Goal: Check status: Check status

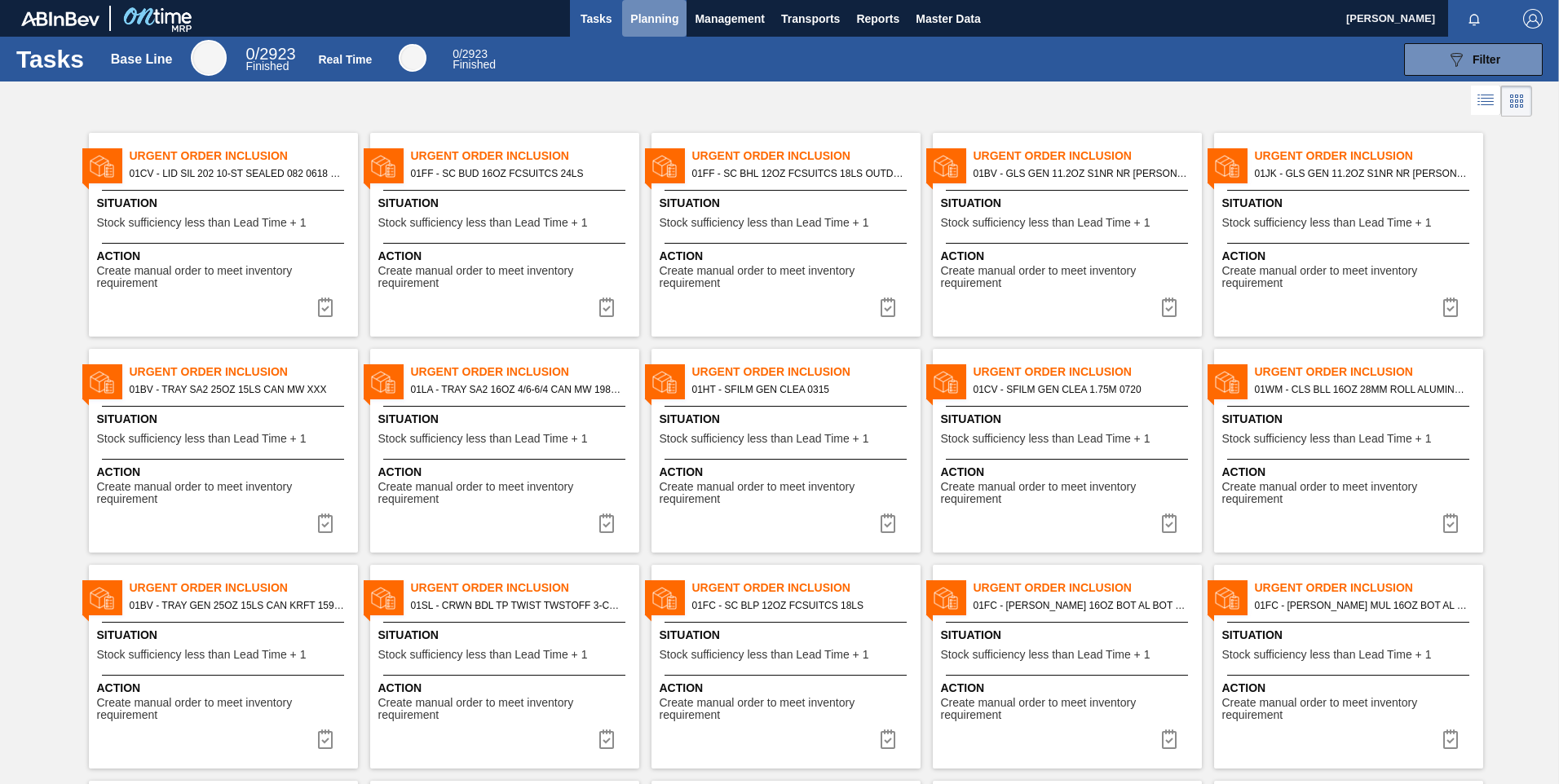
click at [664, 24] on span "Planning" at bounding box center [654, 19] width 48 height 20
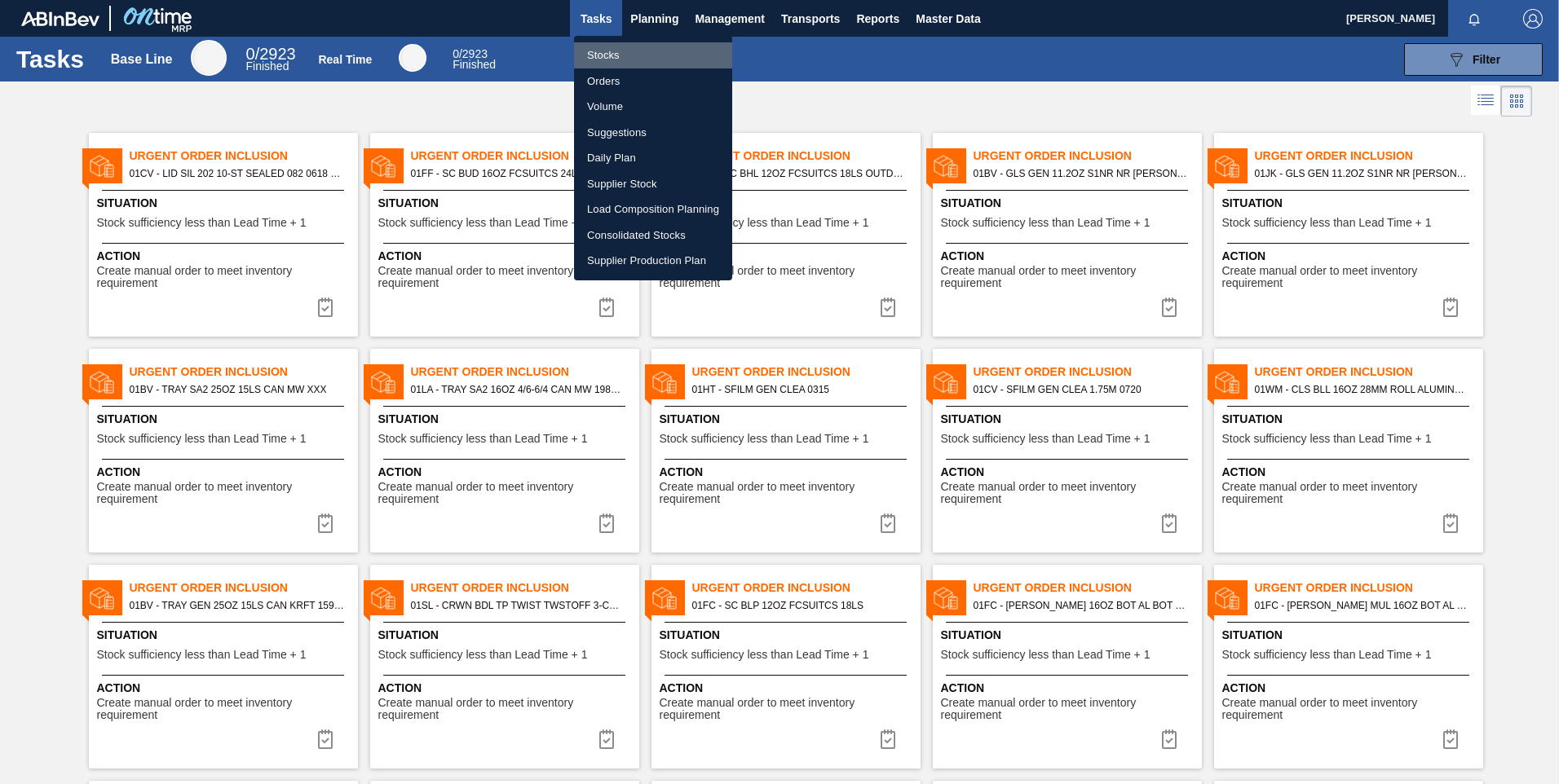
click at [614, 49] on li "Stocks" at bounding box center [653, 55] width 158 height 26
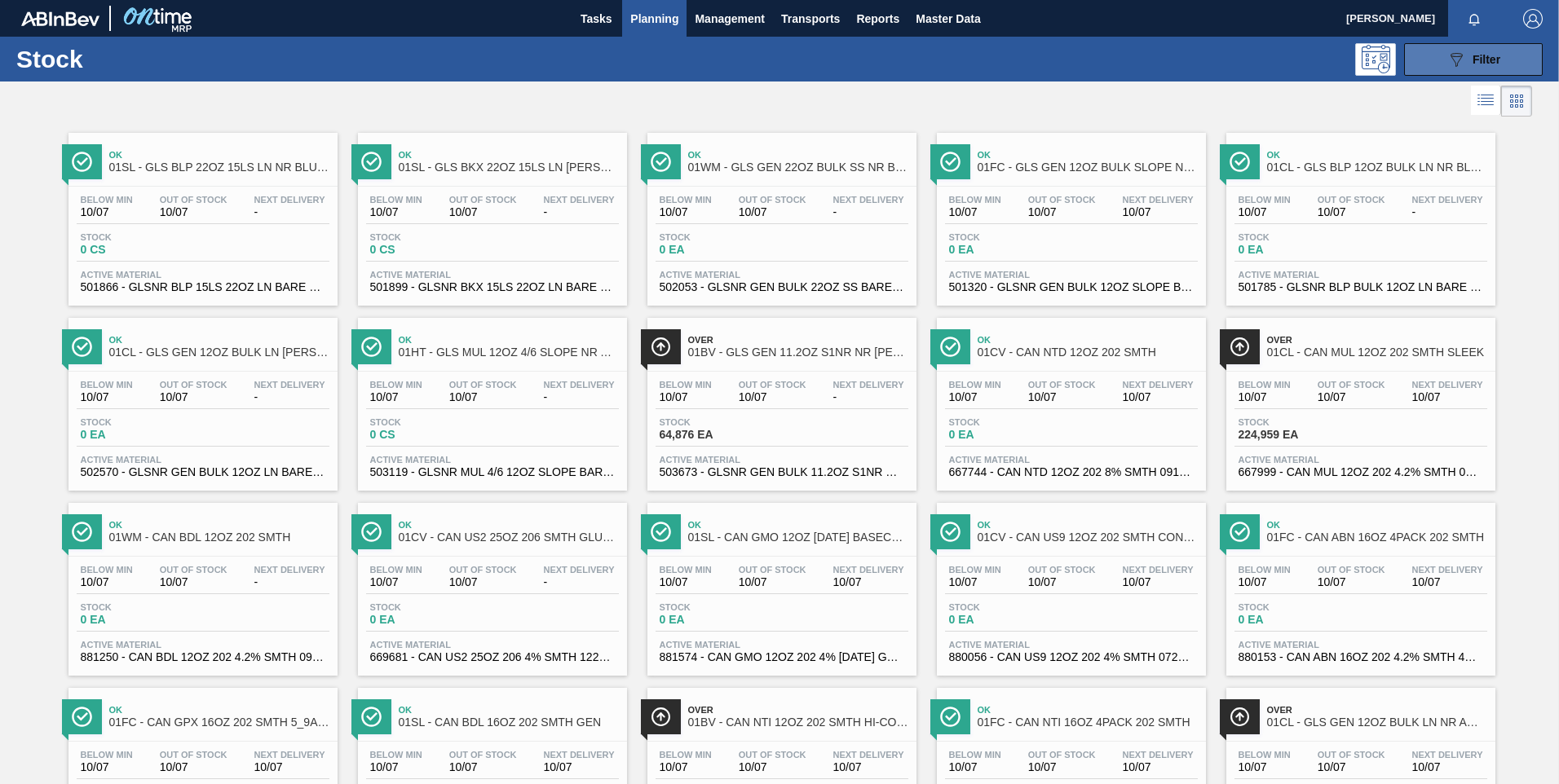
click at [1440, 70] on button "089F7B8B-B2A5-4AFE-B5C0-19BA573D28AC Filter" at bounding box center [1473, 60] width 139 height 33
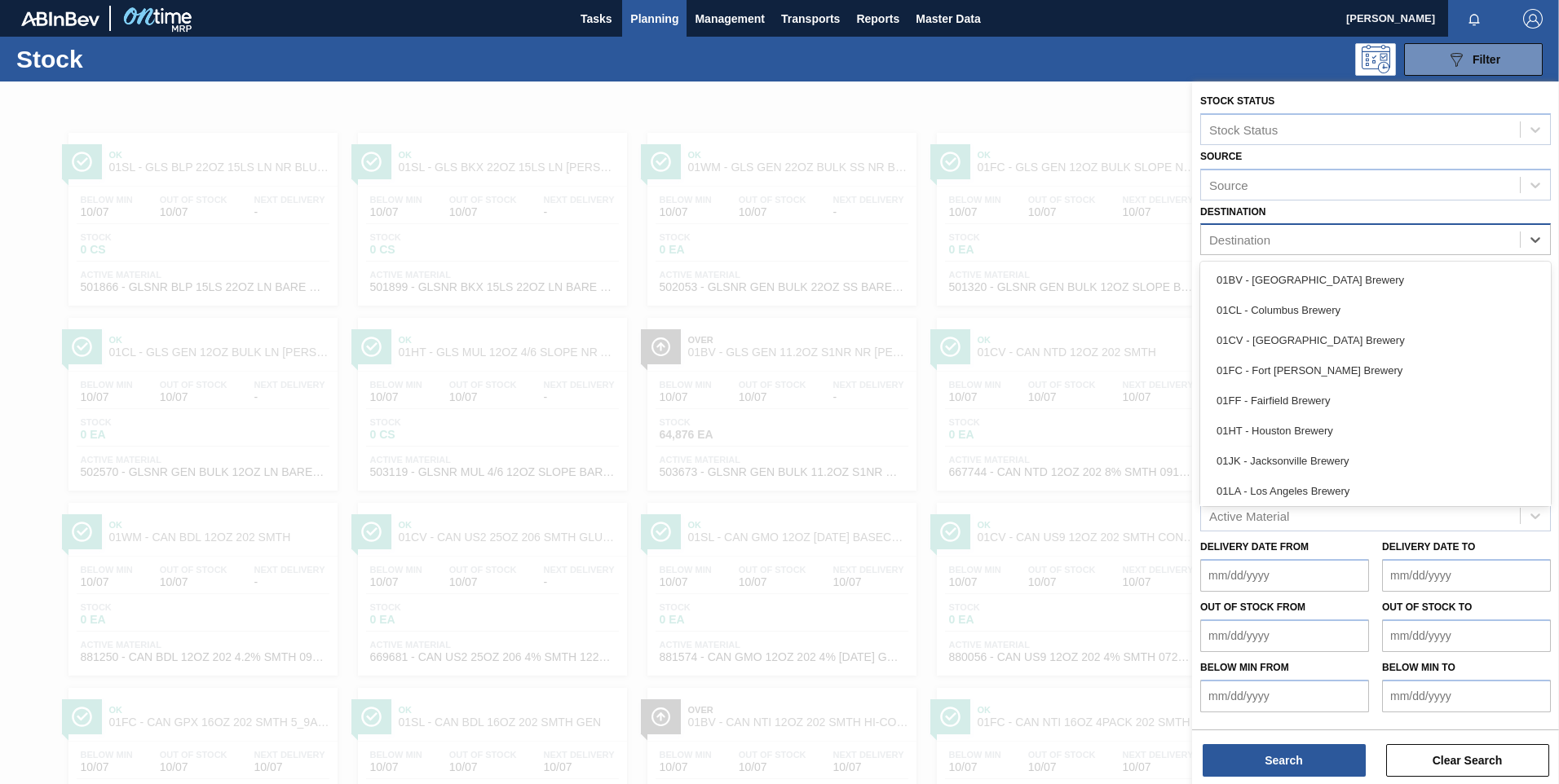
click at [1316, 245] on div "Destination" at bounding box center [1360, 240] width 319 height 24
type input "01j"
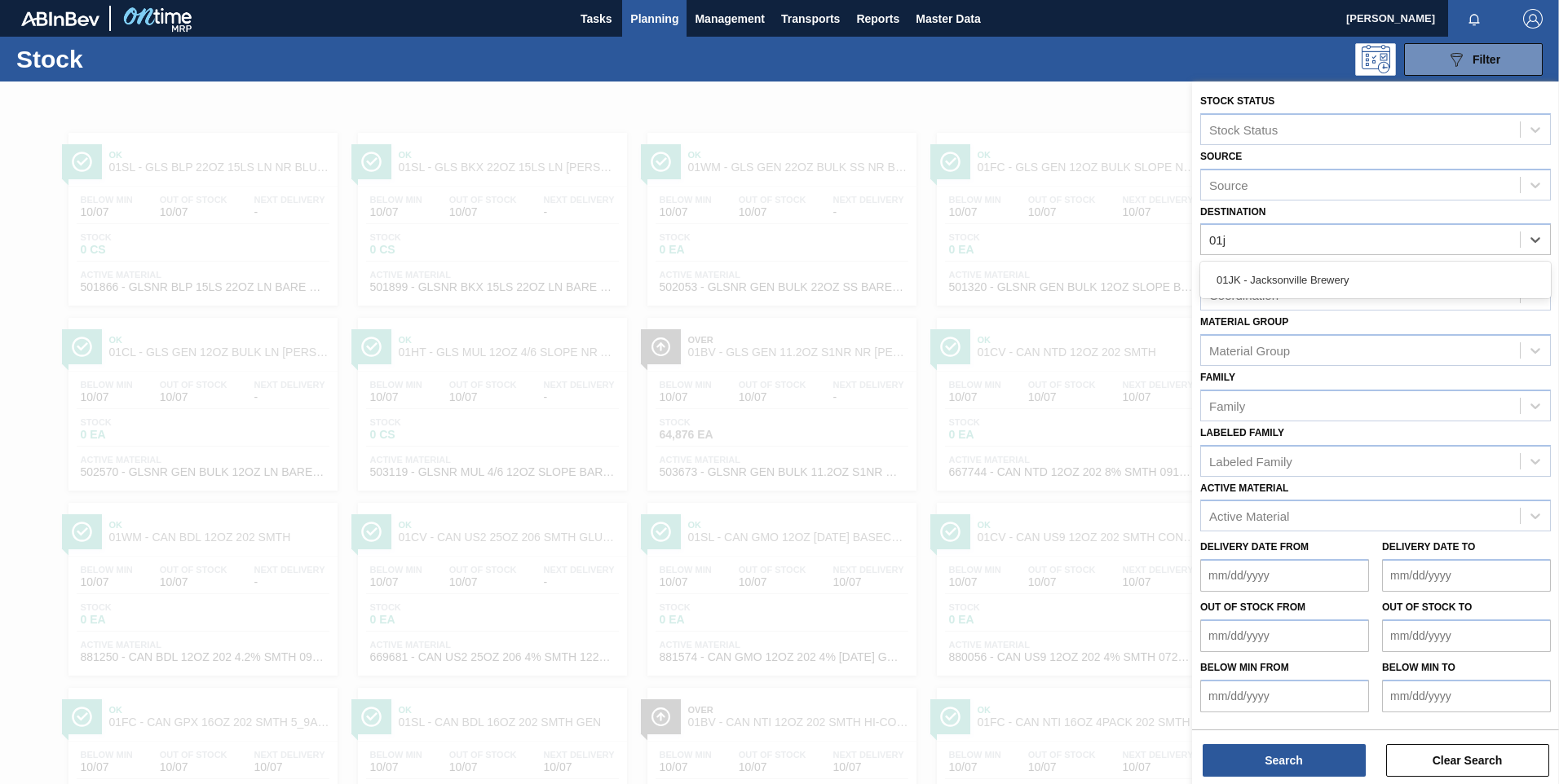
click at [1309, 262] on div "01JK - Jacksonville Brewery" at bounding box center [1375, 280] width 351 height 37
click at [1308, 272] on div "01JK - Jacksonville Brewery" at bounding box center [1375, 280] width 351 height 30
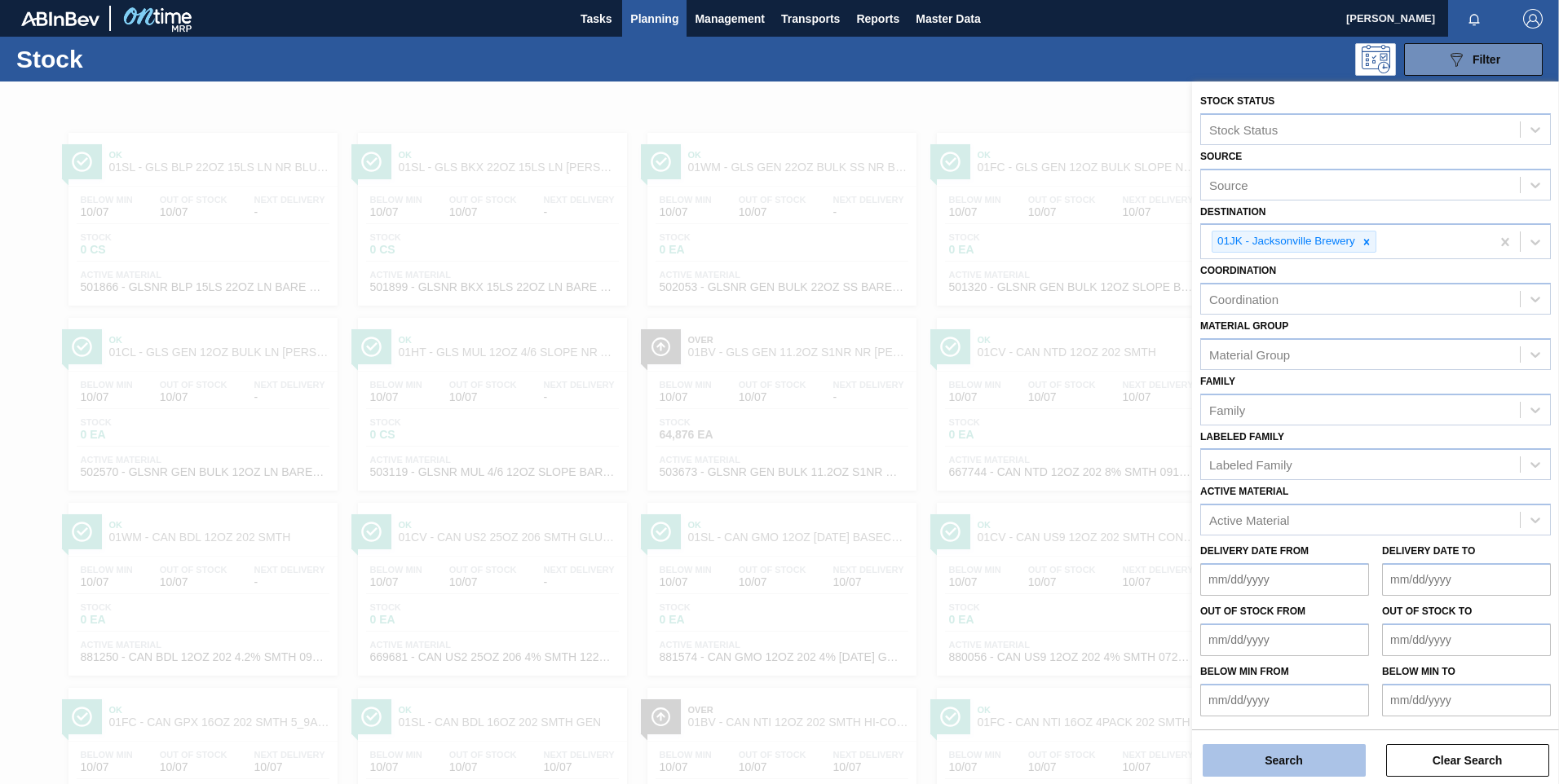
click at [1305, 767] on button "Search" at bounding box center [1284, 760] width 163 height 33
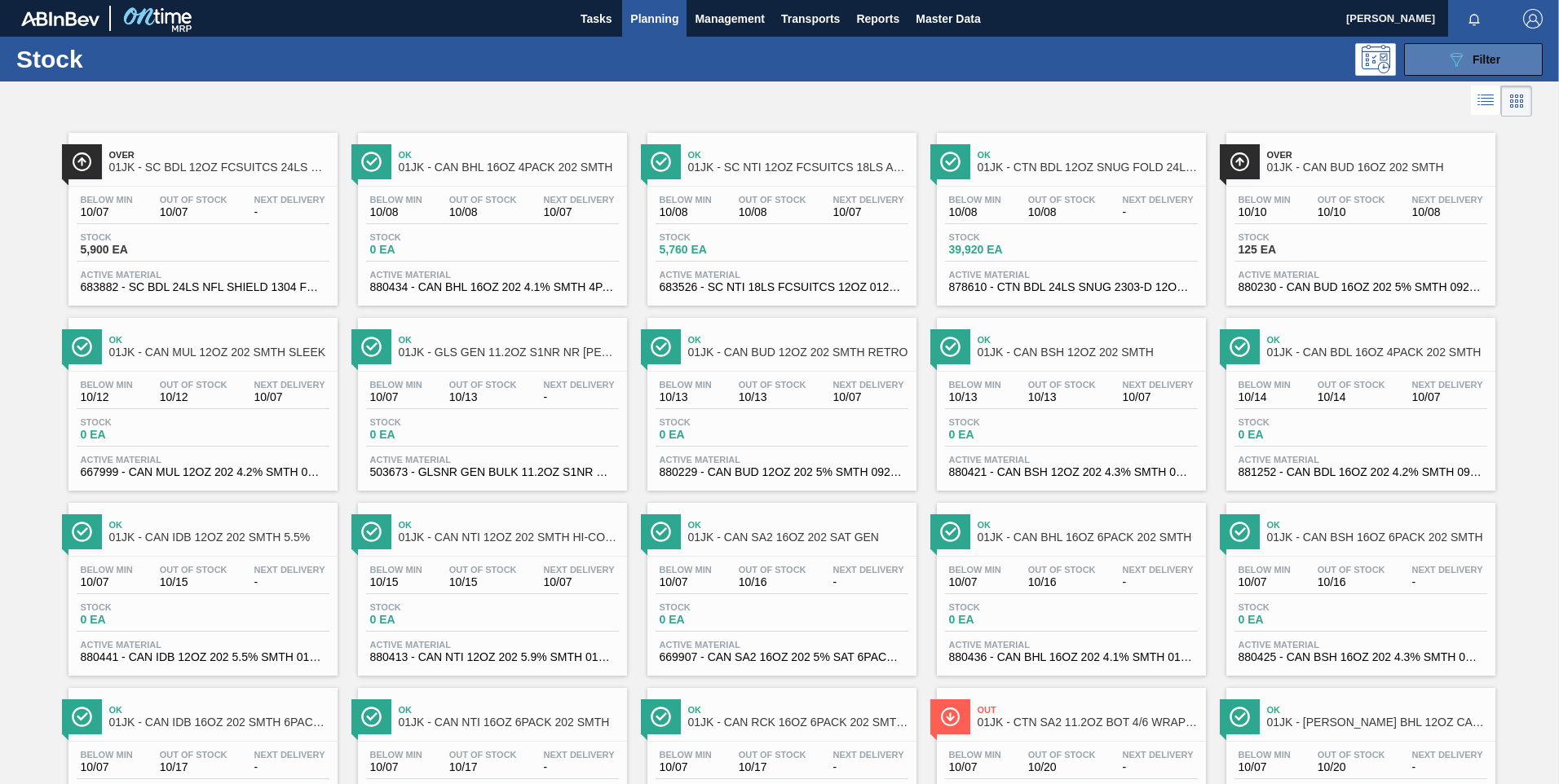
click at [1503, 57] on button "089F7B8B-B2A5-4AFE-B5C0-19BA573D28AC Filter" at bounding box center [1473, 60] width 139 height 33
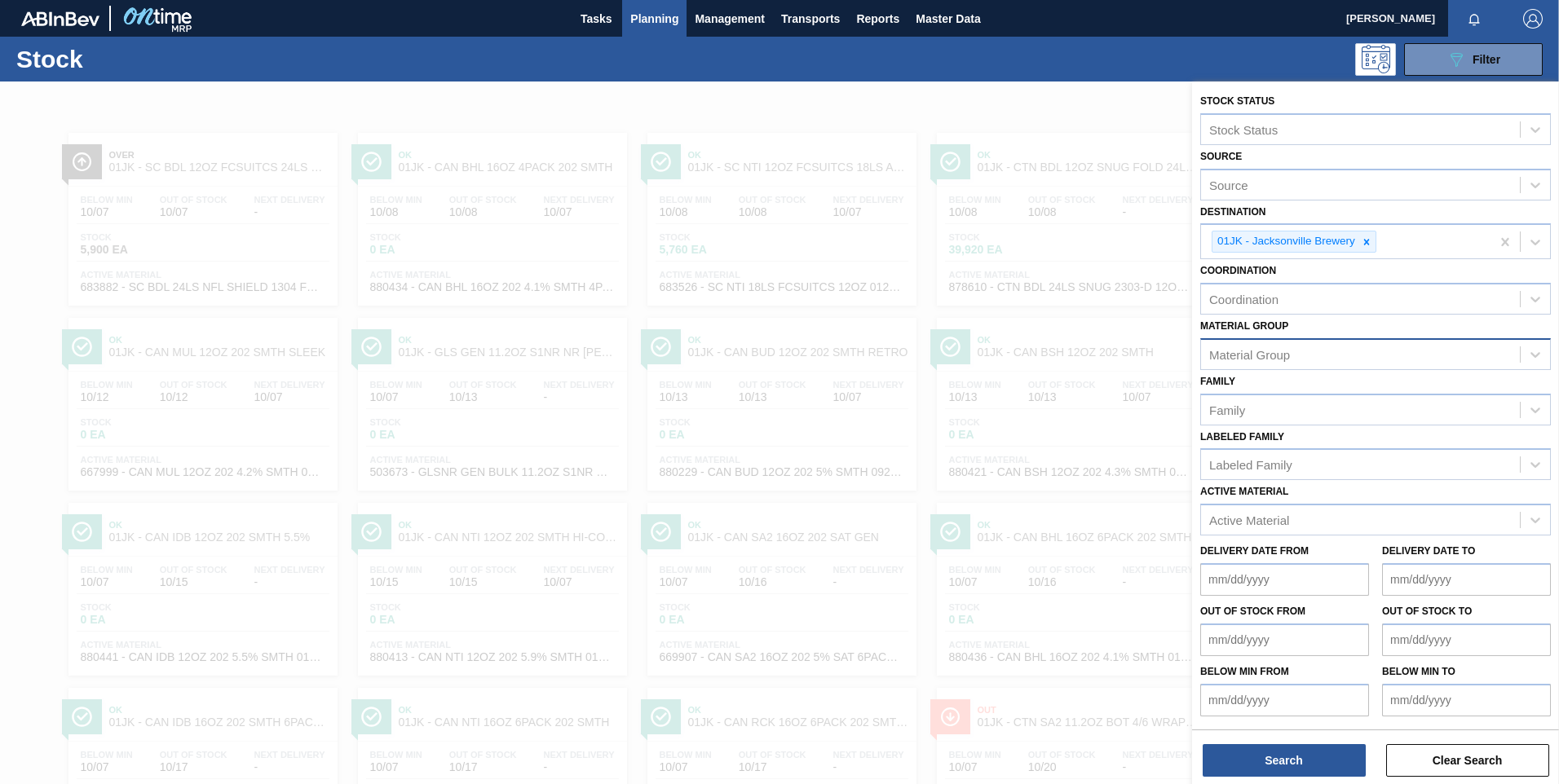
click at [1328, 355] on div "Material Group" at bounding box center [1360, 354] width 319 height 24
click at [1308, 403] on div "Family" at bounding box center [1360, 409] width 319 height 24
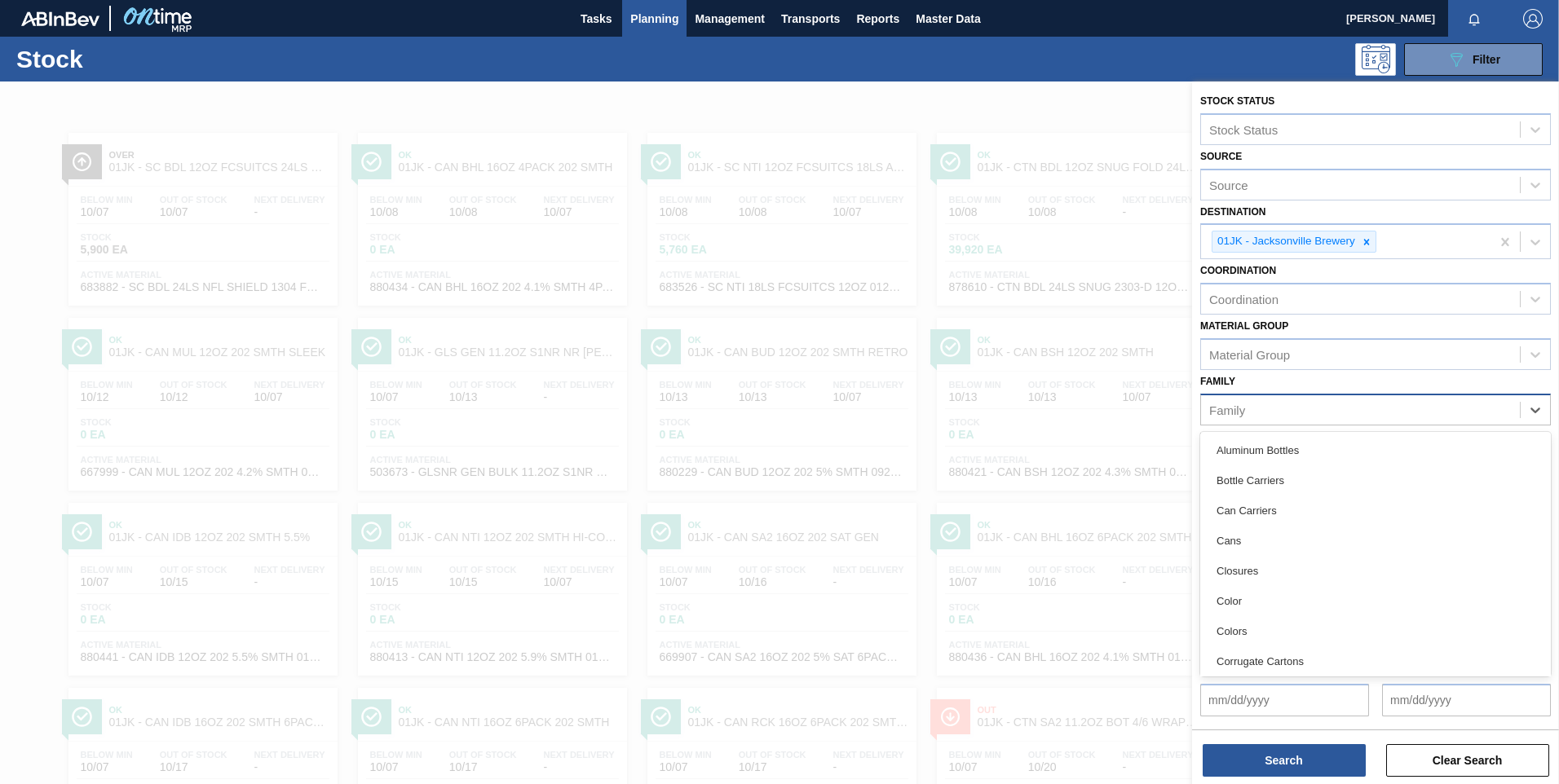
click at [1308, 403] on div "Family" at bounding box center [1360, 409] width 319 height 24
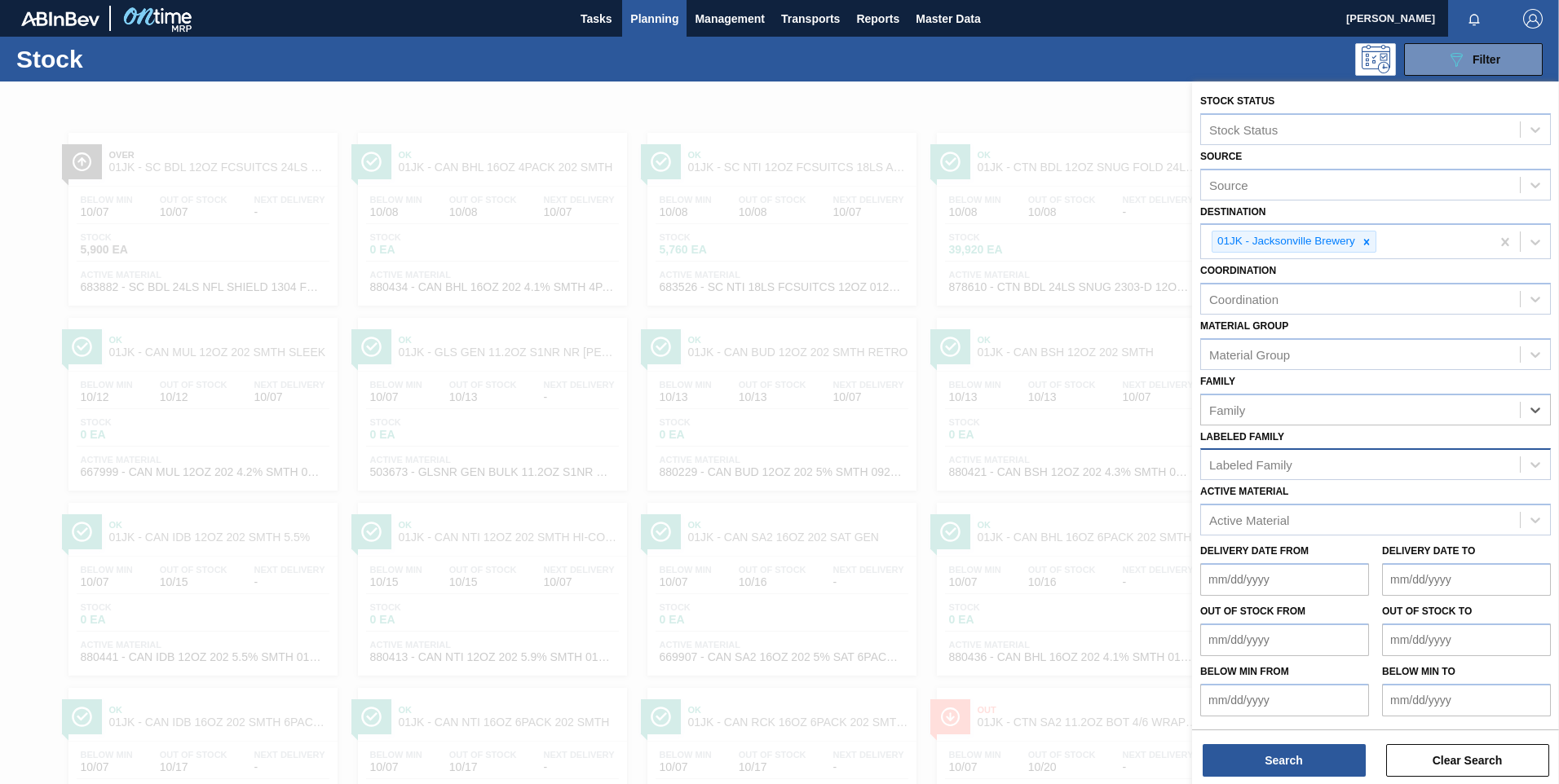
click at [1299, 463] on div "Labeled Family" at bounding box center [1360, 464] width 319 height 24
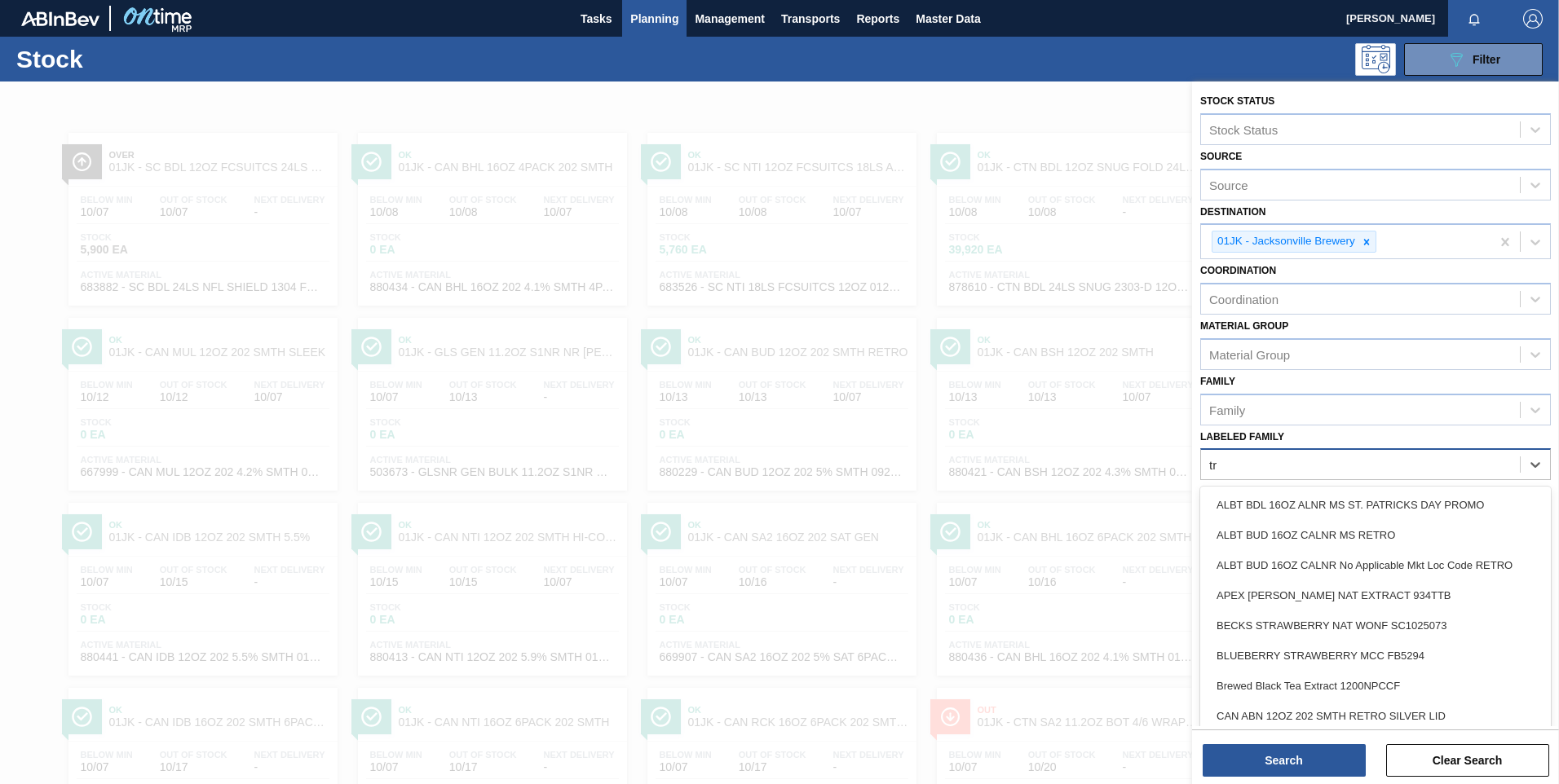
type Family "t"
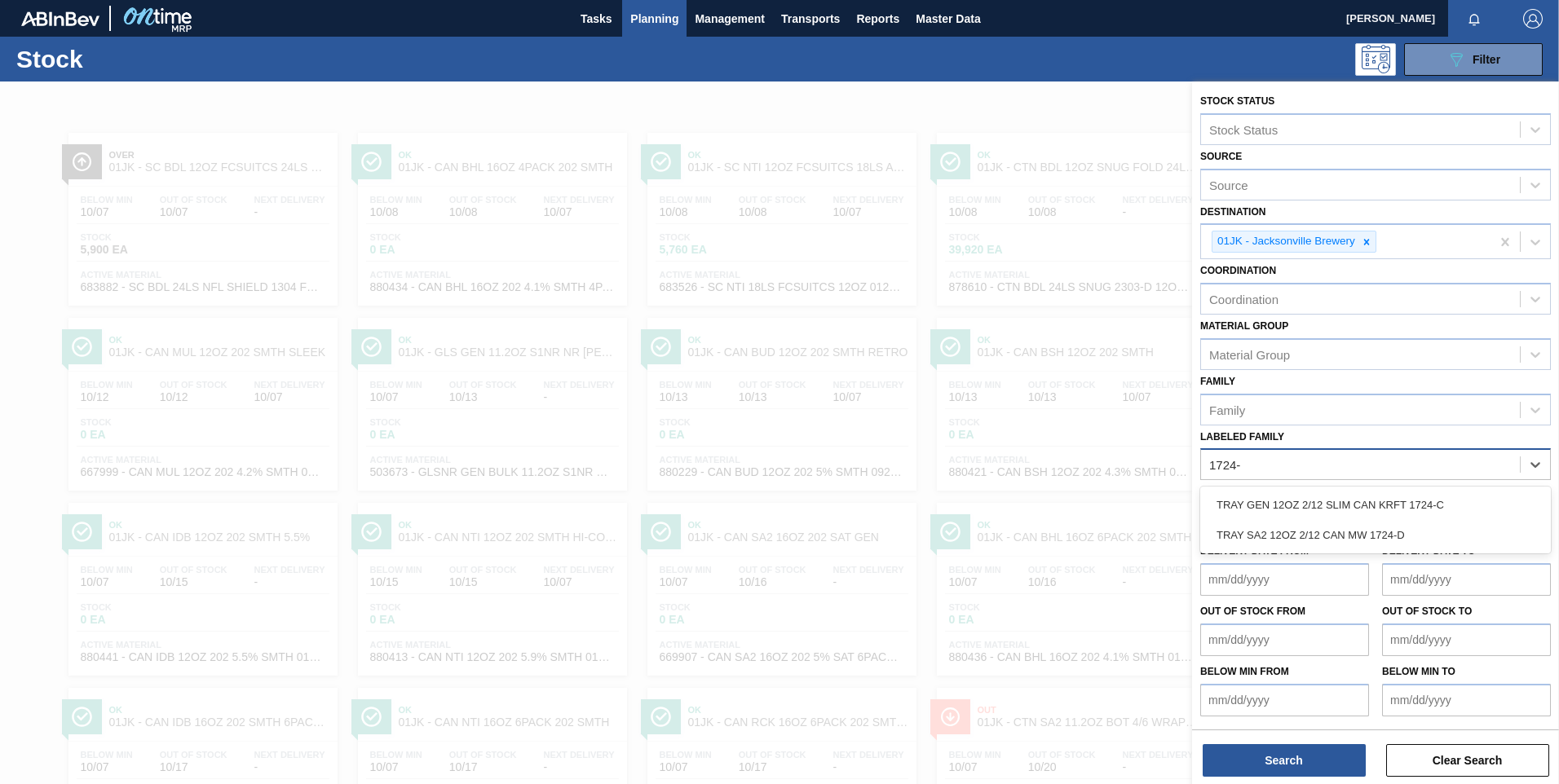
type Family "1724-c"
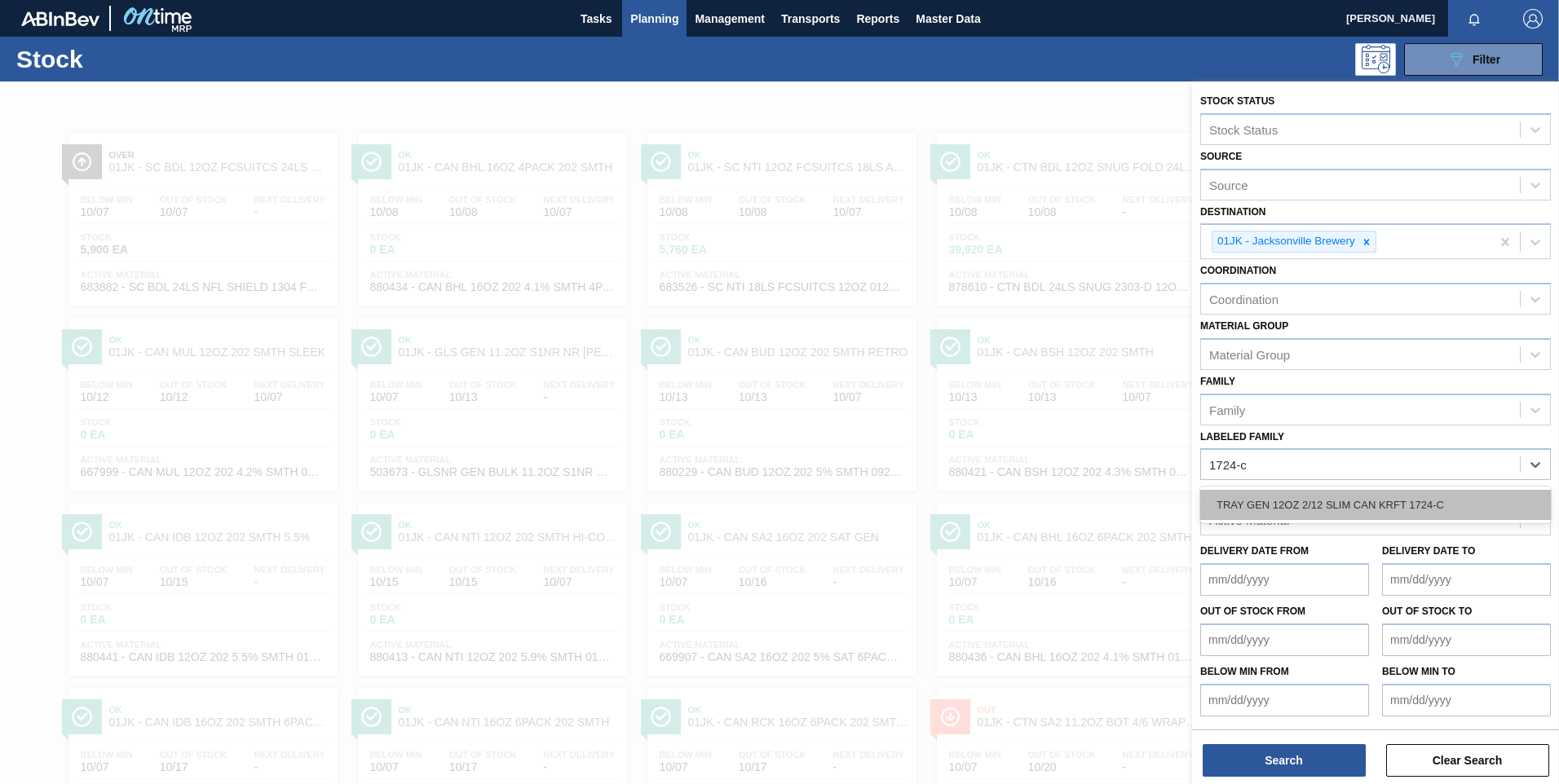
click at [1374, 503] on div "TRAY GEN 12OZ 2/12 SLIM CAN KRFT 1724-C" at bounding box center [1375, 504] width 351 height 30
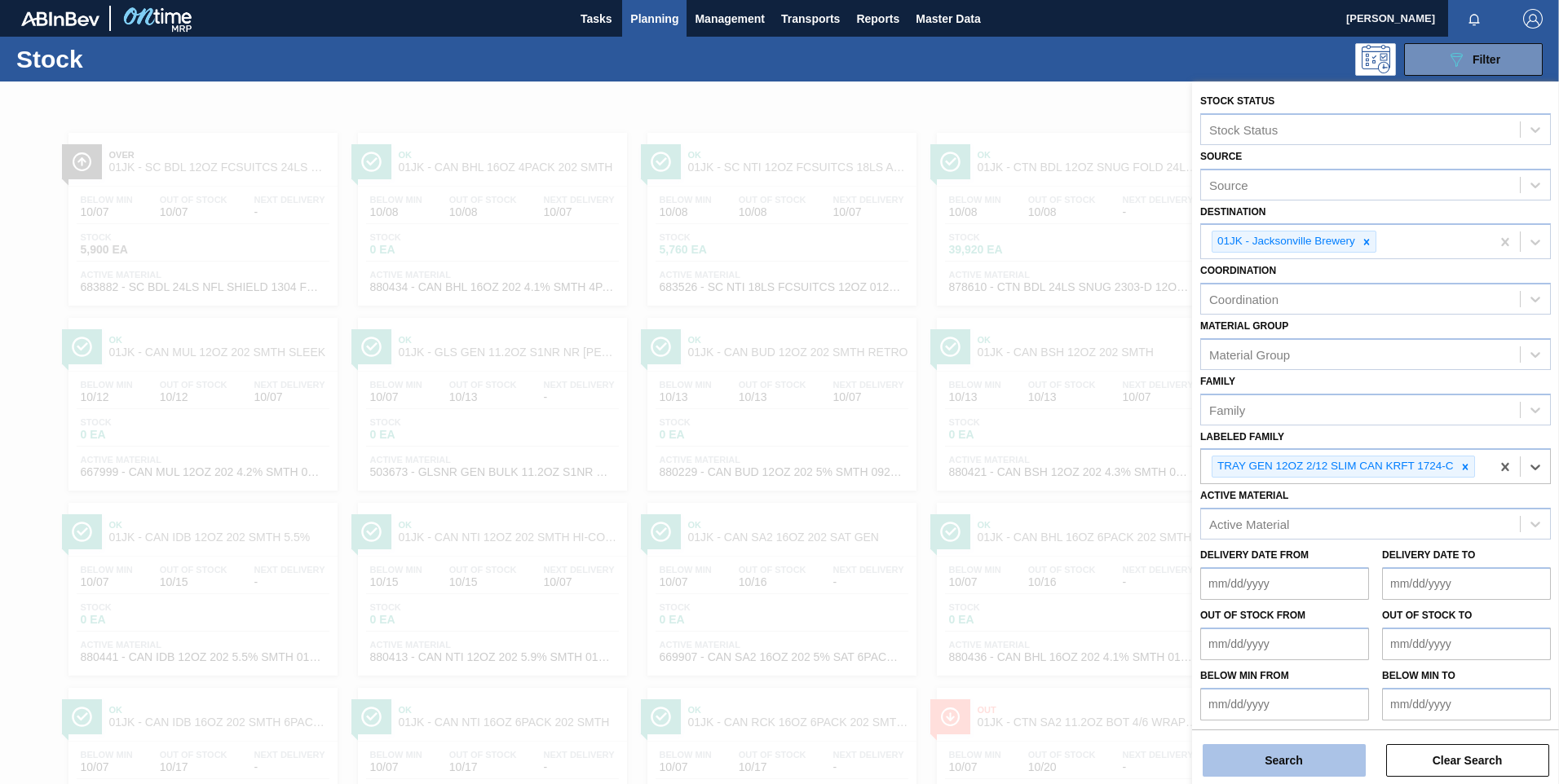
click at [1289, 760] on button "Search" at bounding box center [1284, 760] width 163 height 33
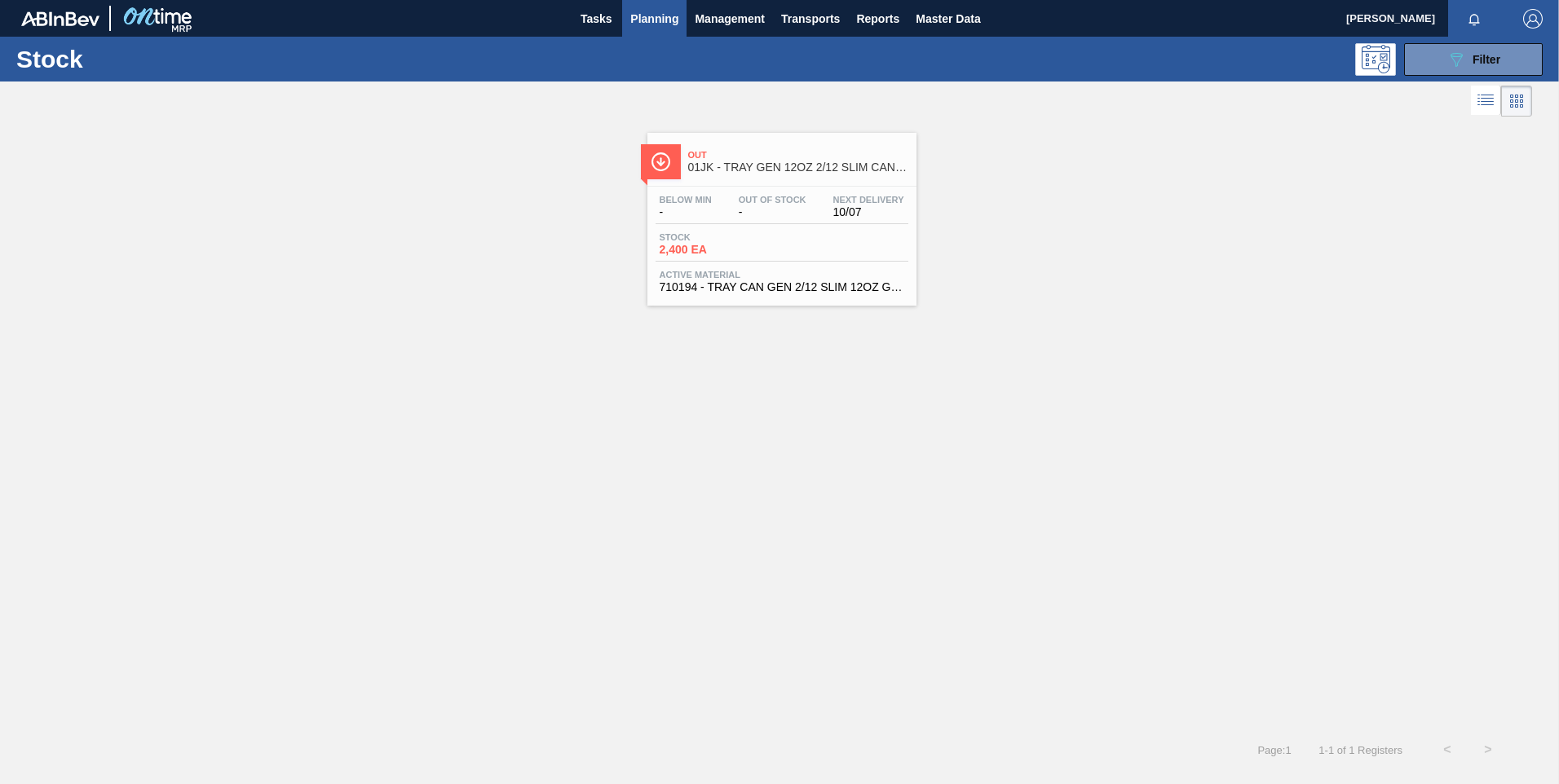
click at [778, 154] on span "Out" at bounding box center [798, 155] width 220 height 10
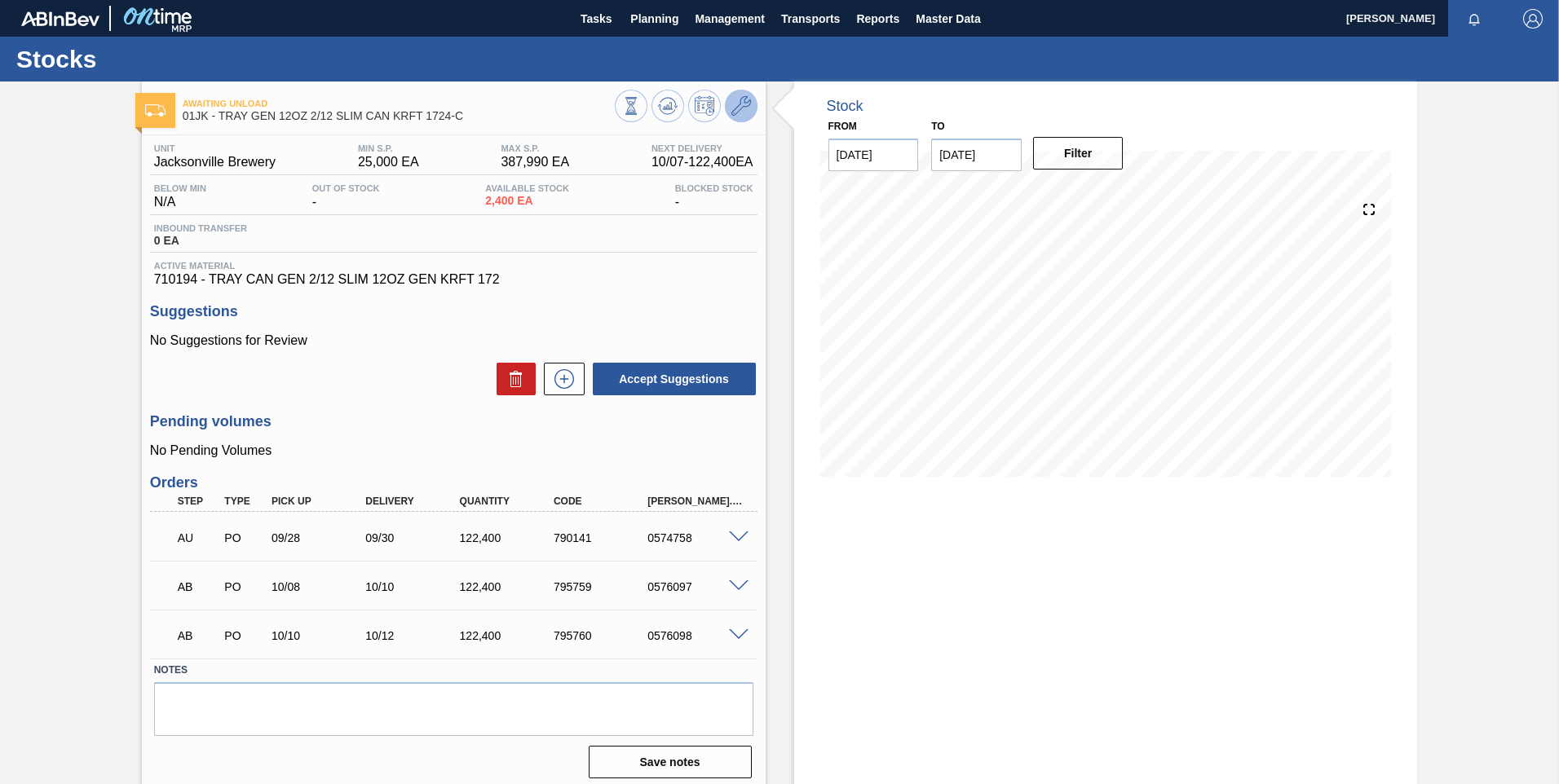
click at [738, 112] on icon at bounding box center [741, 106] width 20 height 20
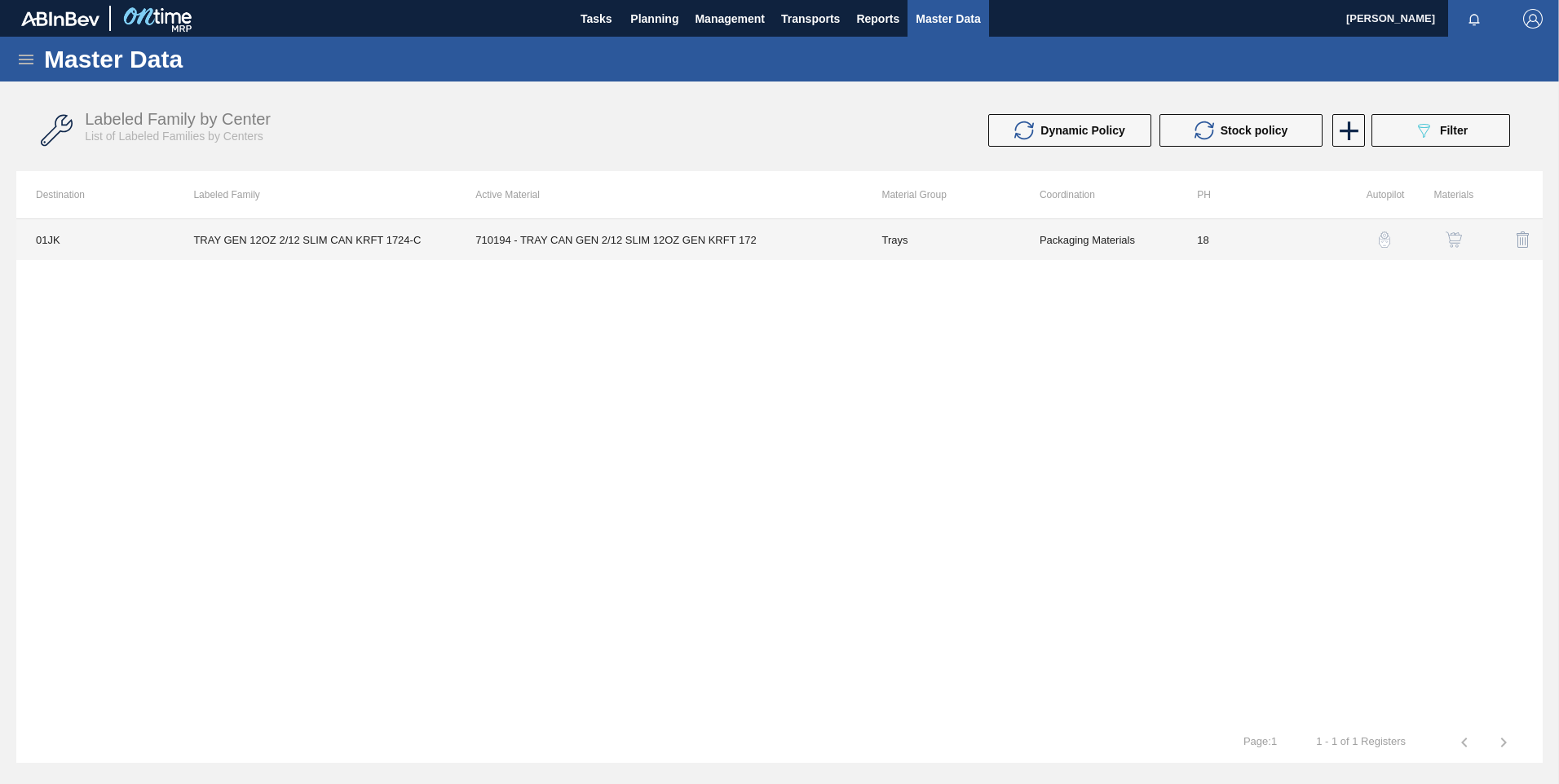
click at [721, 250] on td "710194 - TRAY CAN GEN 2/12 SLIM 12OZ GEN KRFT 172" at bounding box center [658, 240] width 406 height 41
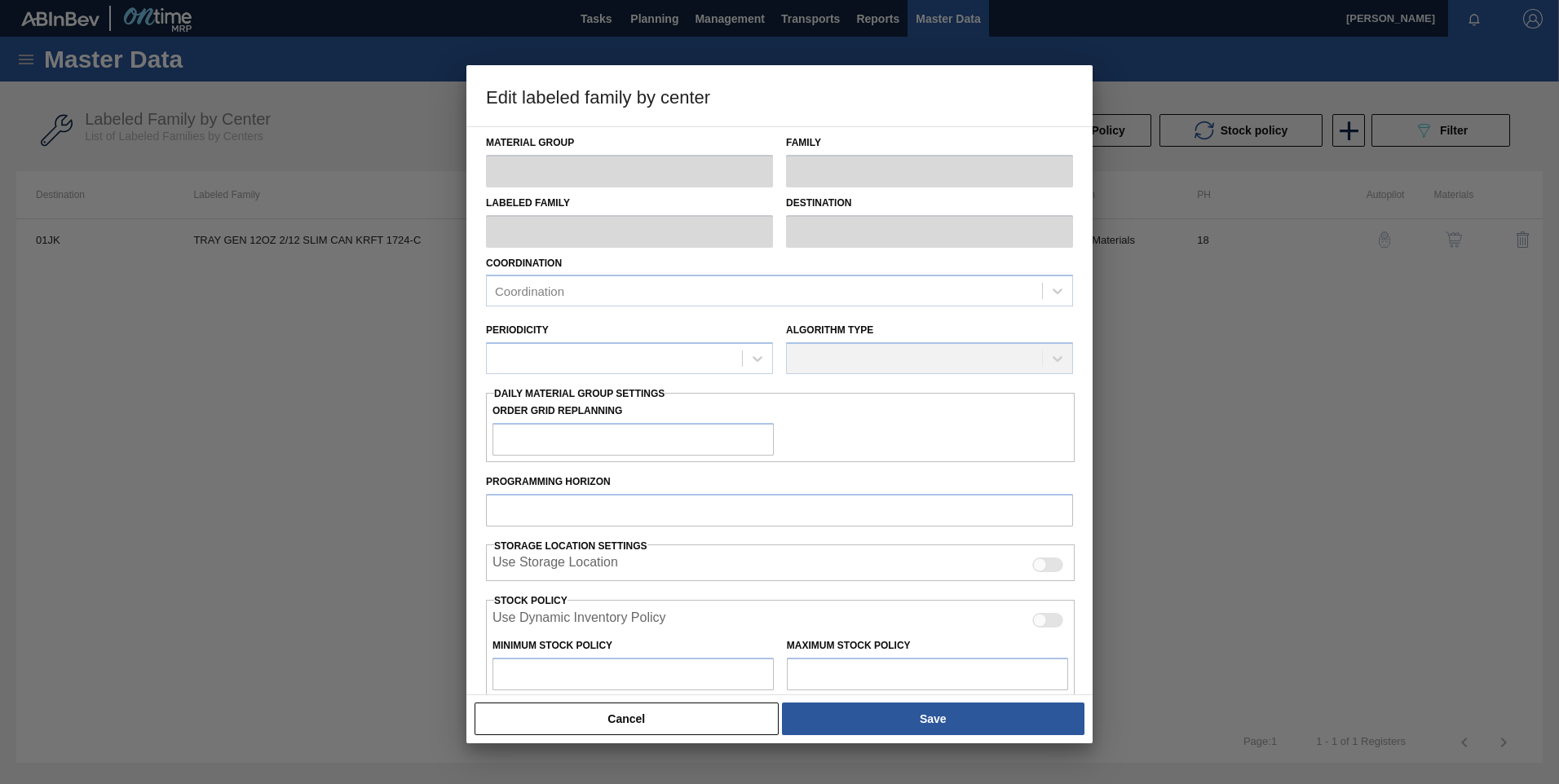
type input "Trays"
type input "TRAY GEN 12OZ 2/12 SLIM CAN KRFT 1724-C"
type input "01JK - Jacksonville Brewery"
type input "0"
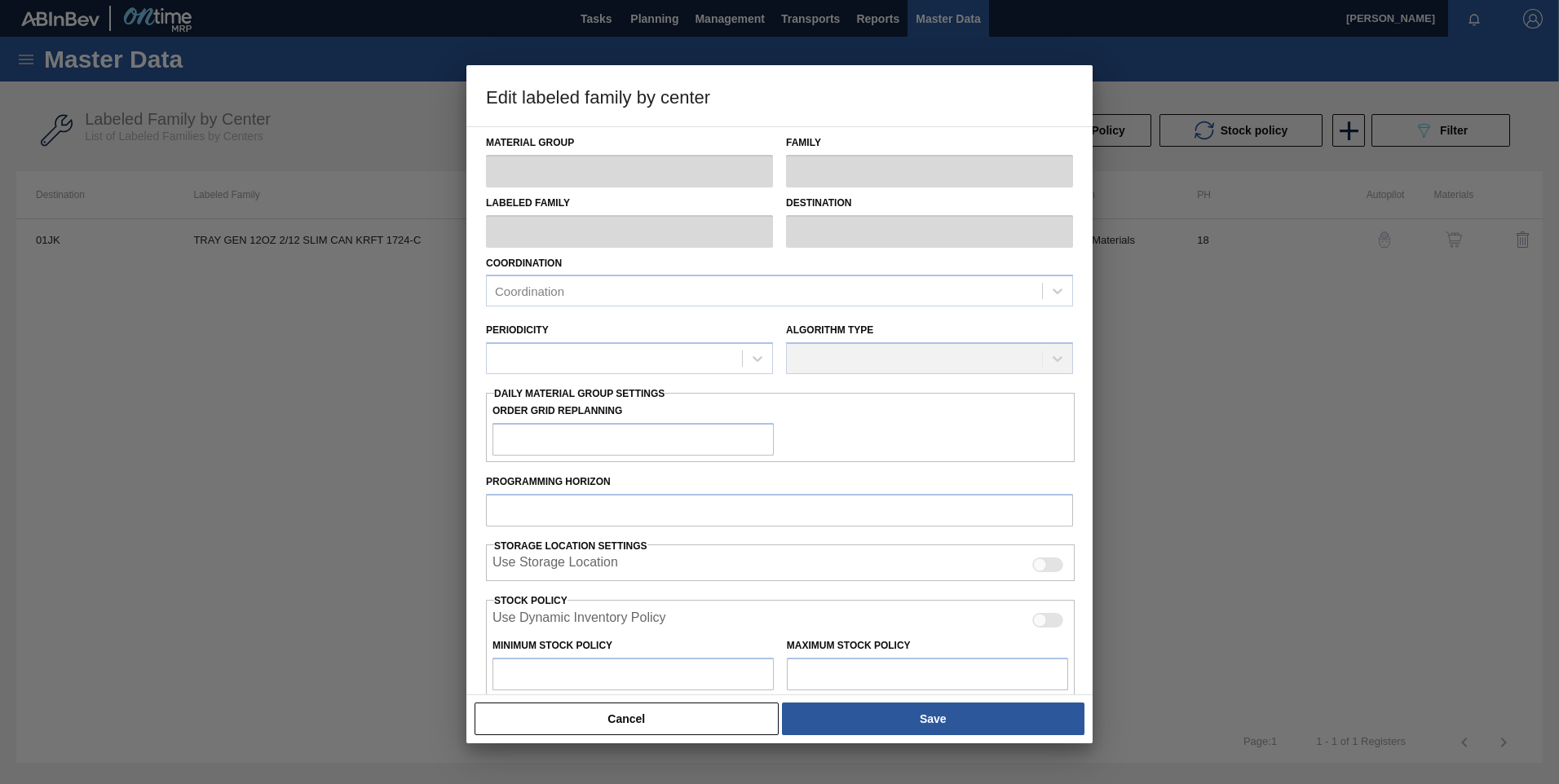
type input "18"
type input "25,000"
type input "387,990"
type input "0"
type input "25,000"
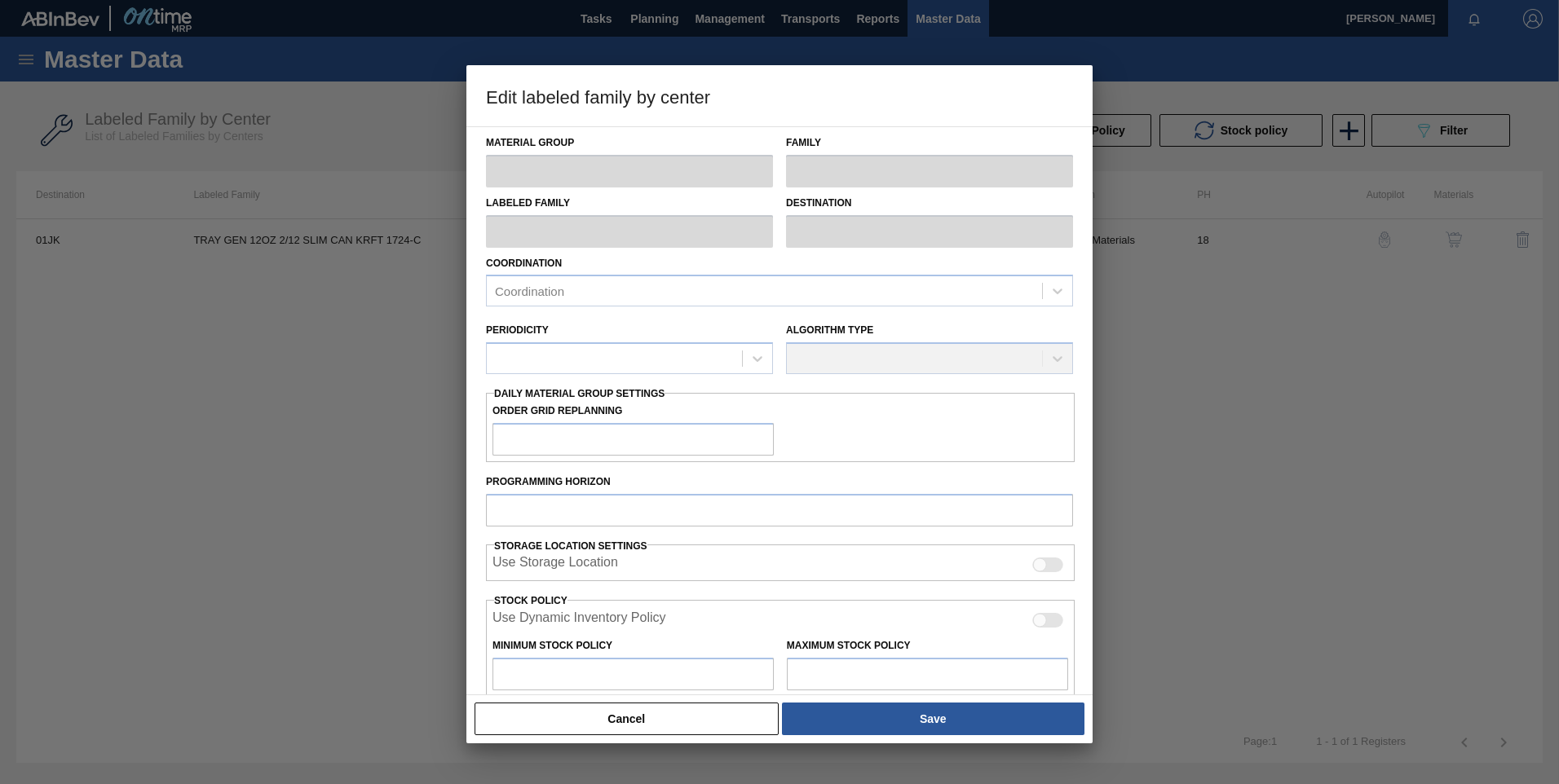
checkbox input "true"
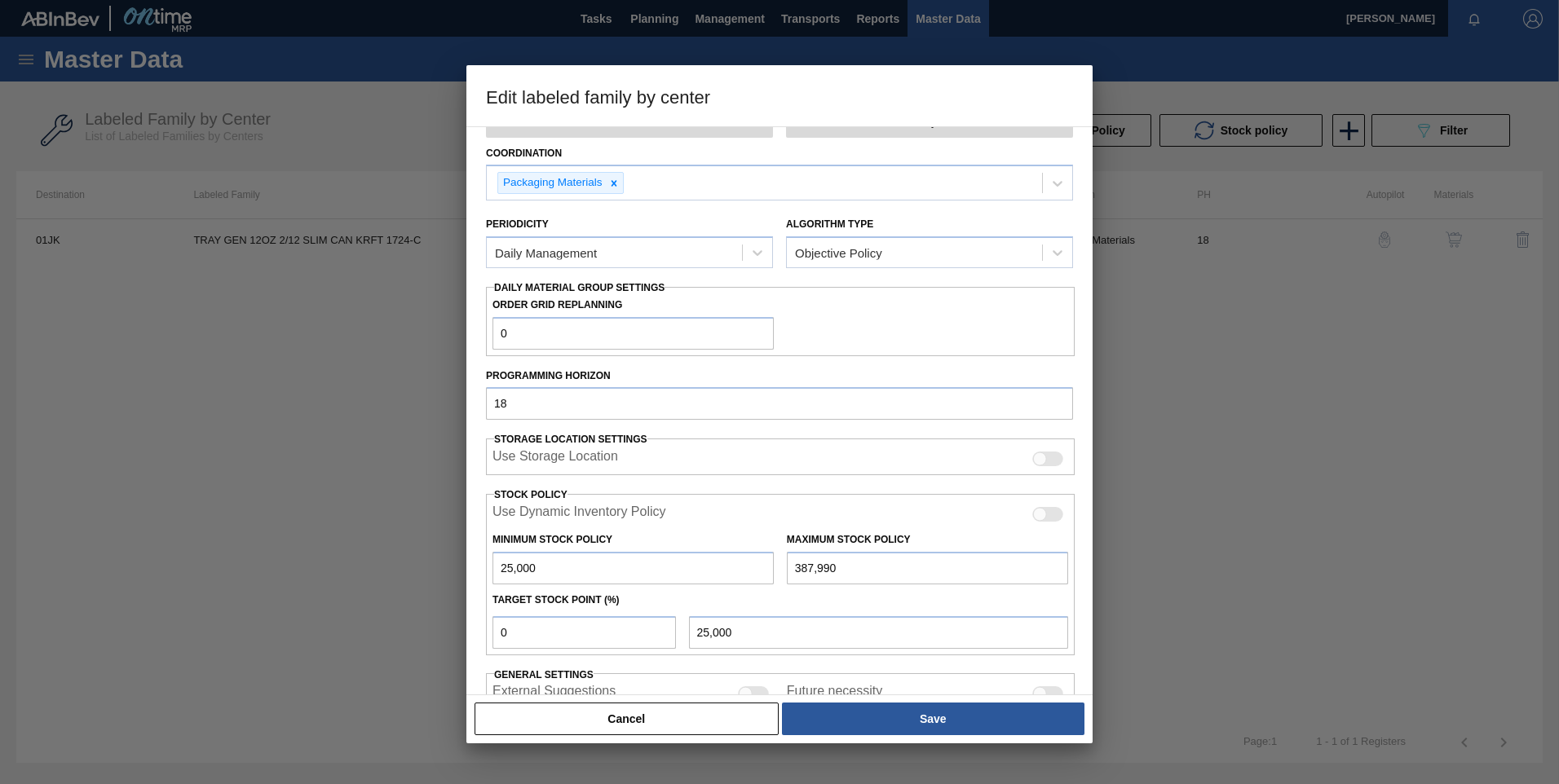
scroll to position [238, 0]
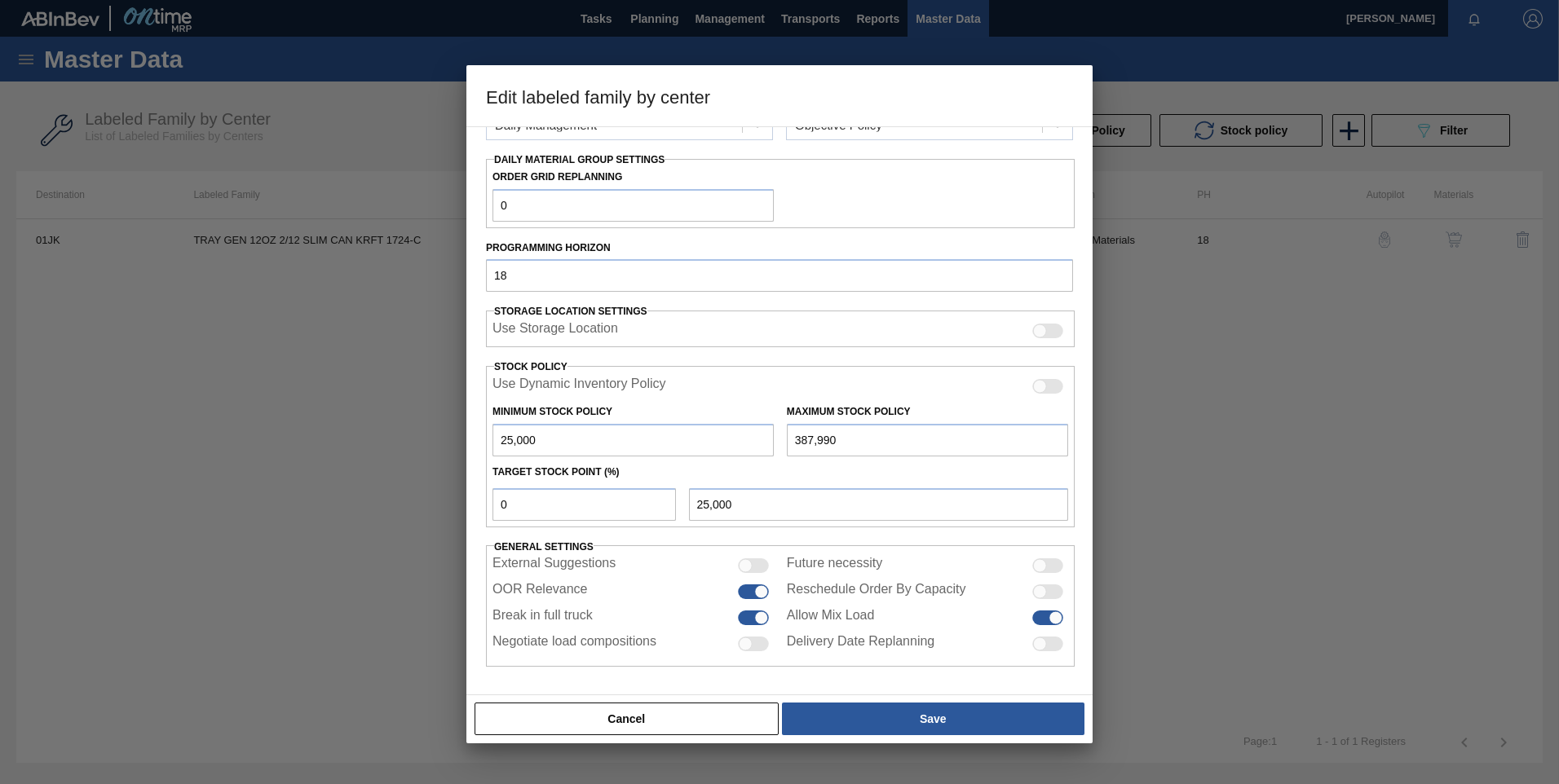
click at [677, 731] on button "Cancel" at bounding box center [626, 719] width 304 height 33
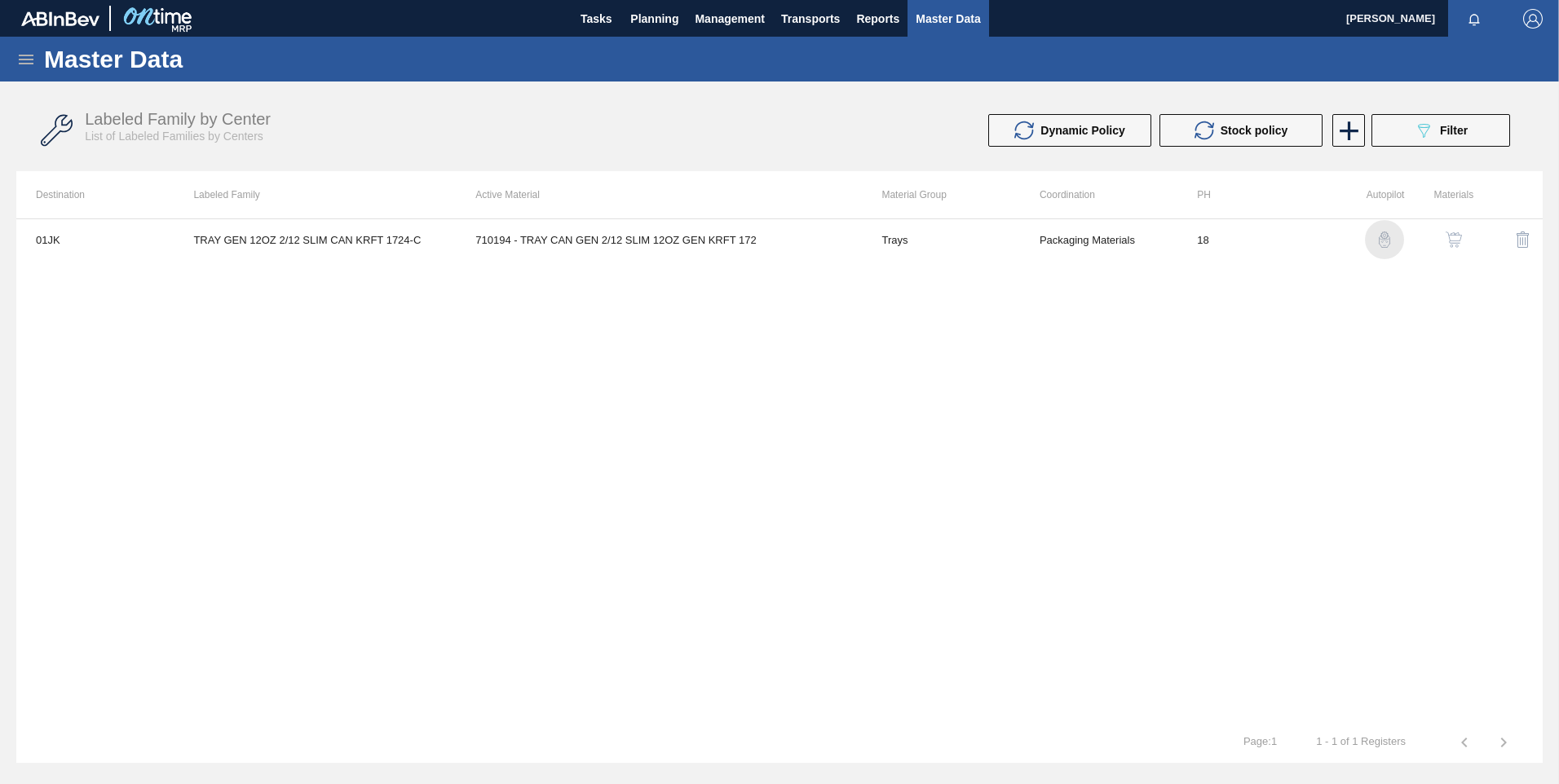
click at [1379, 241] on img "button" at bounding box center [1384, 240] width 16 height 16
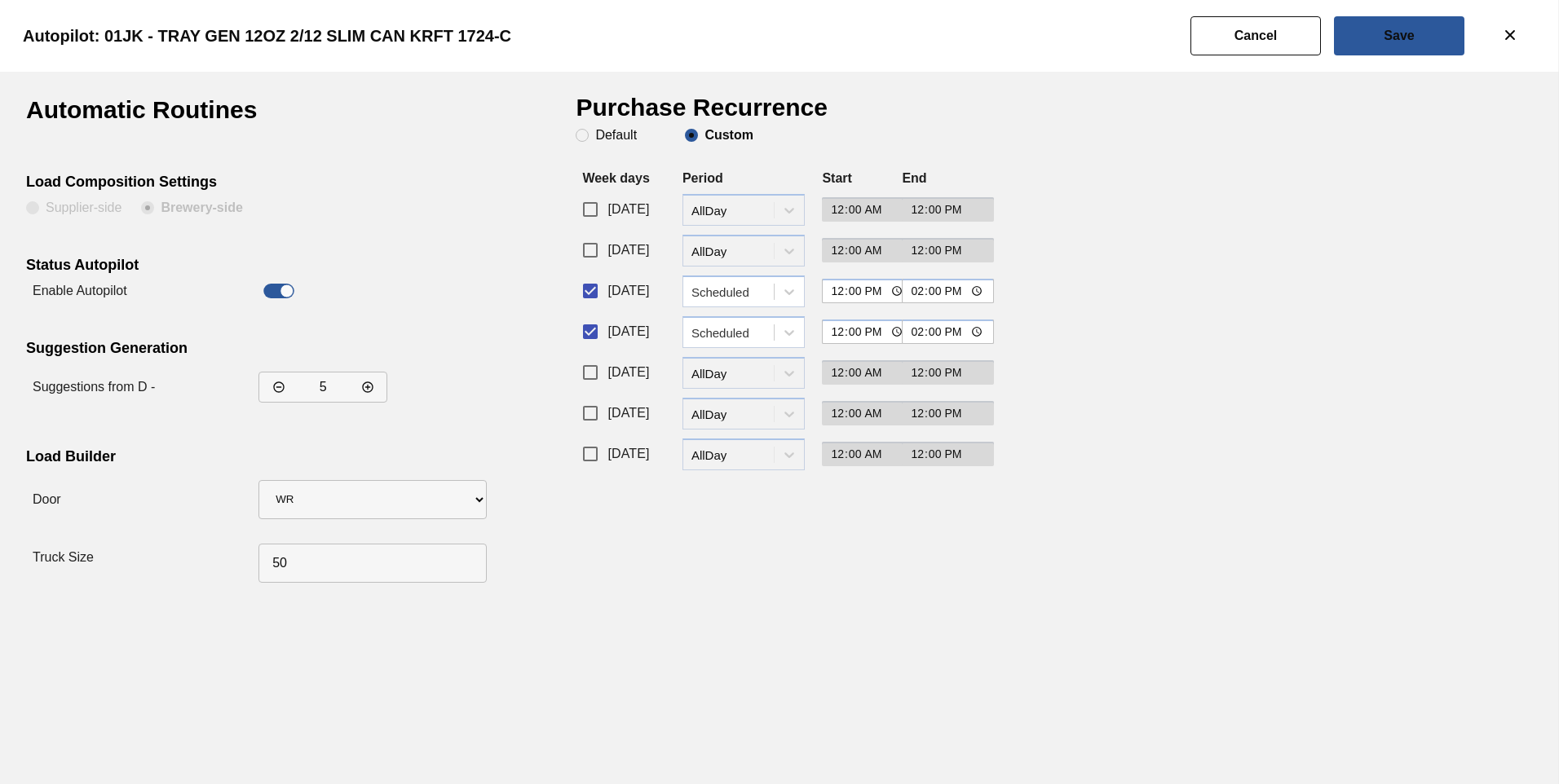
drag, startPoint x: 525, startPoint y: 39, endPoint x: 104, endPoint y: 42, distance: 421.0
click at [104, 42] on clb-heading "Autopilot: 01JK - TRAY GEN 12OZ 2/12 SLIM CAN KRFT 1724-C" at bounding box center [267, 36] width 540 height 24
click at [819, 609] on div "Automatic Routines Load Composition Settings Supplier-side Brewery-side Status …" at bounding box center [780, 427] width 1559 height 712
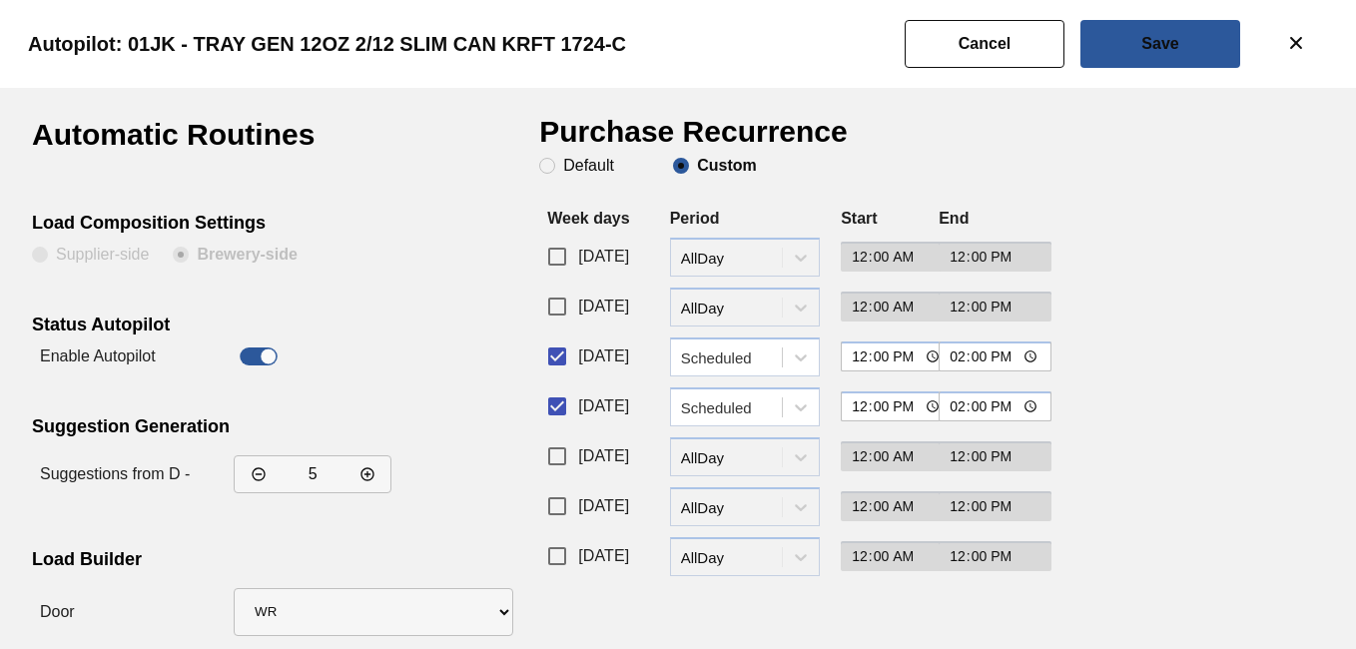
click at [1080, 179] on div "Automatic Routines Load Composition Settings Supplier-side Brewery-side Status …" at bounding box center [678, 421] width 1293 height 602
